Goal: Task Accomplishment & Management: Manage account settings

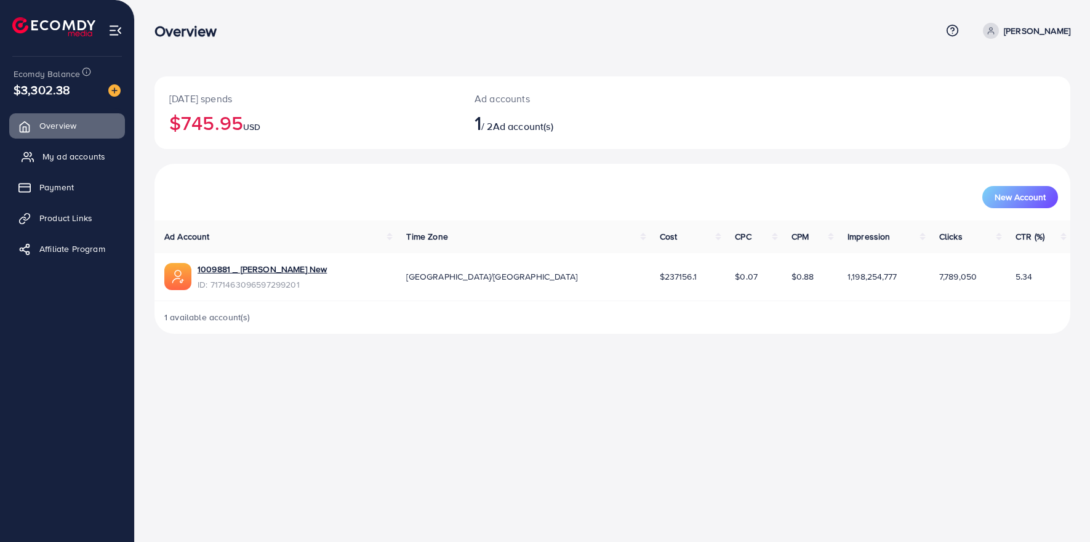
click at [45, 158] on span "My ad accounts" at bounding box center [73, 156] width 63 height 12
